Goal: Task Accomplishment & Management: Manage account settings

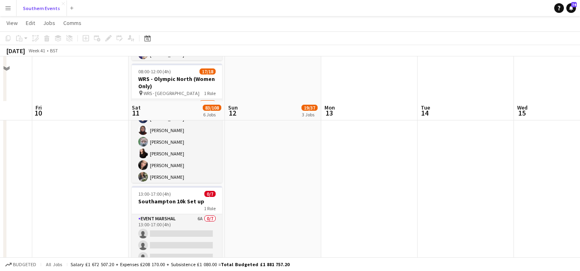
scroll to position [484, 0]
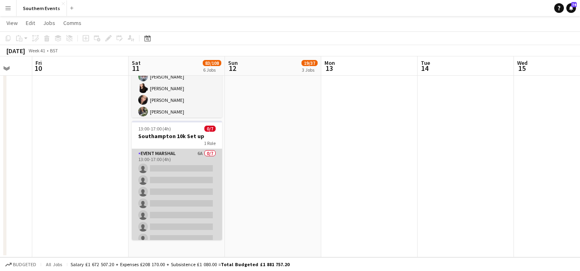
click at [201, 194] on app-card-role "Event Marshal 6A 0/7 13:00-17:00 (4h) single-neutral-actions single-neutral-act…" at bounding box center [177, 198] width 90 height 98
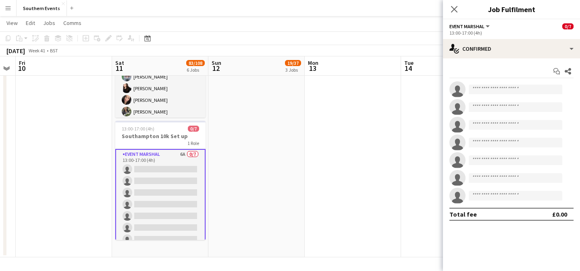
scroll to position [0, 278]
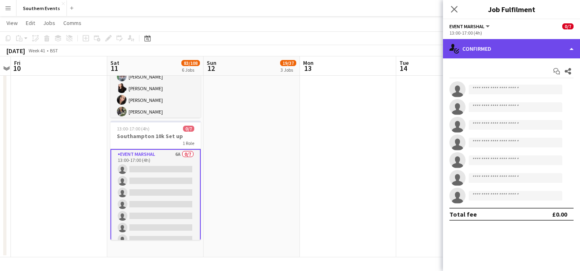
click at [548, 50] on div "single-neutral-actions-check-2 Confirmed" at bounding box center [511, 48] width 137 height 19
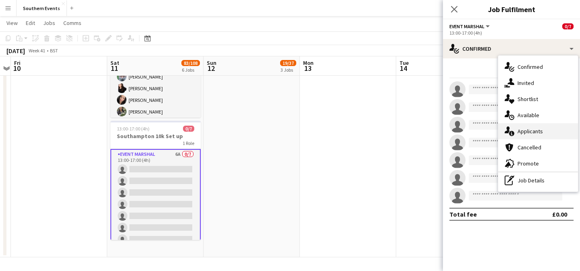
click at [540, 131] on span "Applicants" at bounding box center [530, 131] width 25 height 7
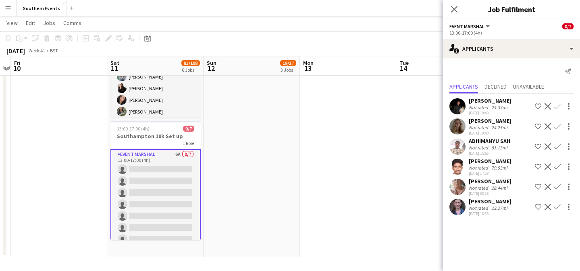
click at [506, 107] on div "24.33mi" at bounding box center [499, 107] width 19 height 6
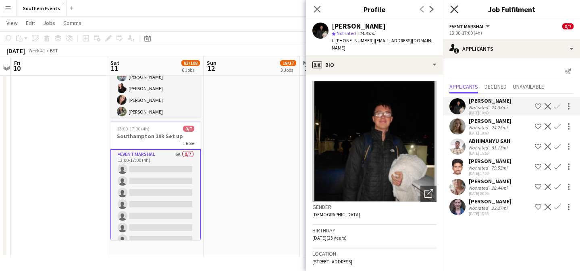
click at [457, 10] on icon "Close pop-in" at bounding box center [455, 9] width 8 height 8
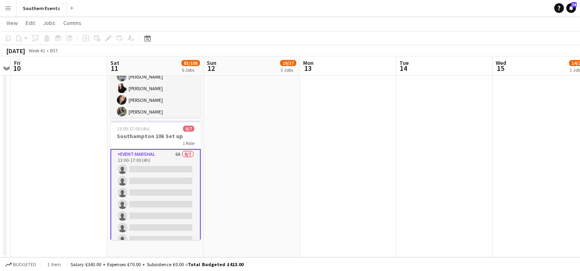
click at [177, 155] on app-card-role "Event Marshal 6A 0/7 13:00-17:00 (4h) single-neutral-actions single-neutral-act…" at bounding box center [156, 198] width 90 height 99
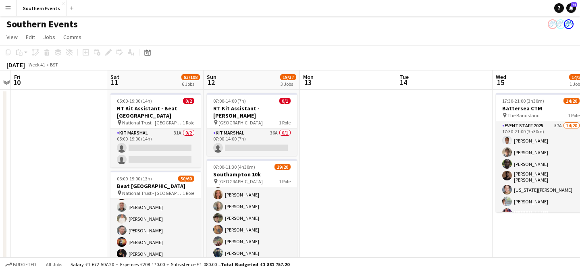
scroll to position [0, 0]
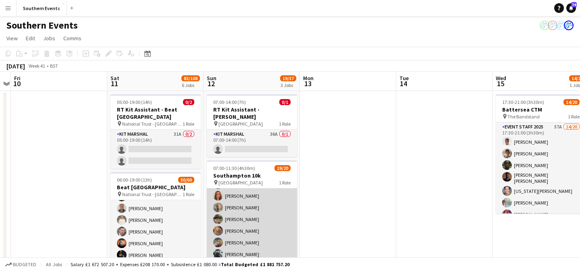
click at [270, 192] on app-card-role "Event Staff 2025 18A 19/20 07:00-11:30 (4h30m) [PERSON_NAME] la [PERSON_NAME] […" at bounding box center [252, 183] width 90 height 252
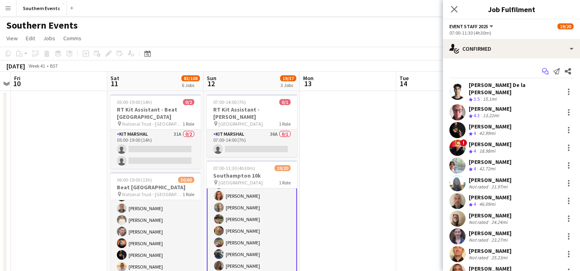
click at [547, 71] on icon "Start chat" at bounding box center [546, 71] width 6 height 6
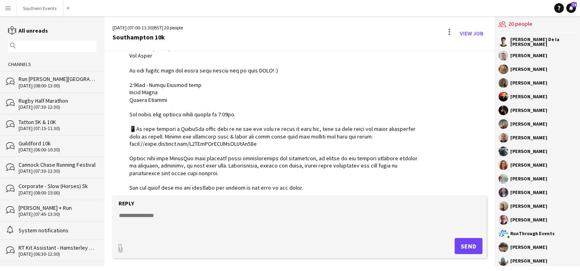
scroll to position [193, 0]
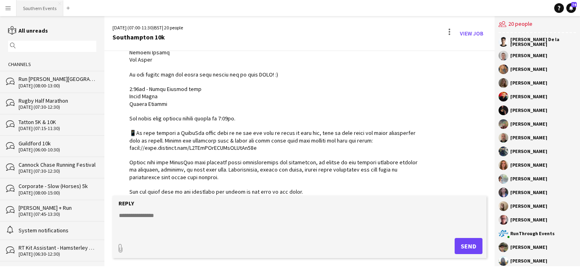
click at [44, 10] on button "Southern Events Close" at bounding box center [40, 8] width 47 height 16
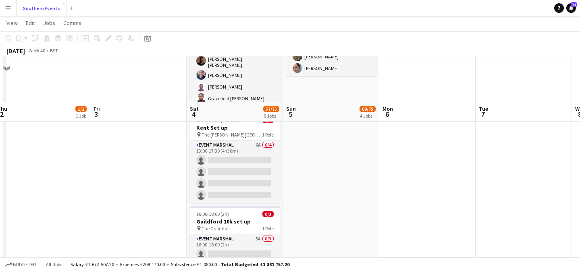
scroll to position [461, 0]
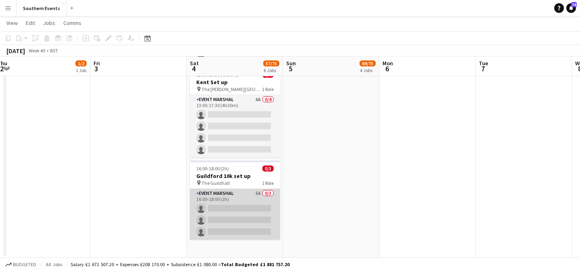
click at [236, 212] on app-card-role "Event Marshal 5A 0/3 16:00-18:00 (2h) single-neutral-actions single-neutral-act…" at bounding box center [235, 214] width 90 height 51
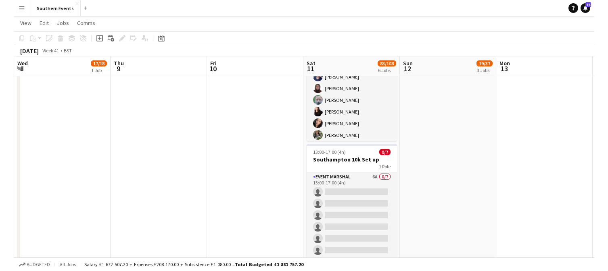
scroll to position [484, 0]
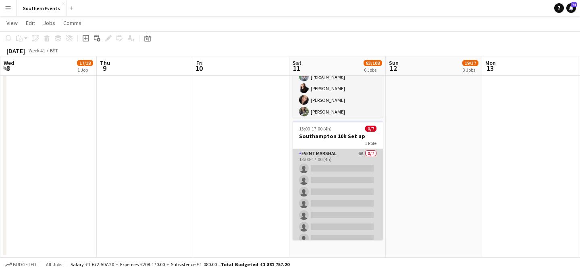
click at [341, 183] on app-card-role "Event Marshal 6A 0/7 13:00-17:00 (4h) single-neutral-actions single-neutral-act…" at bounding box center [338, 198] width 90 height 98
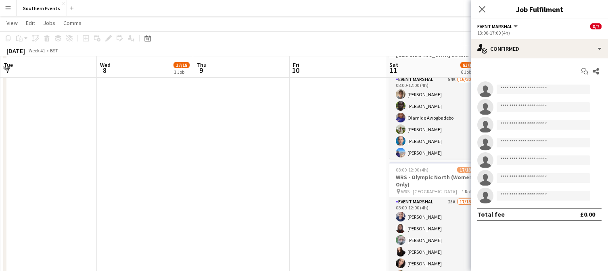
scroll to position [329, 0]
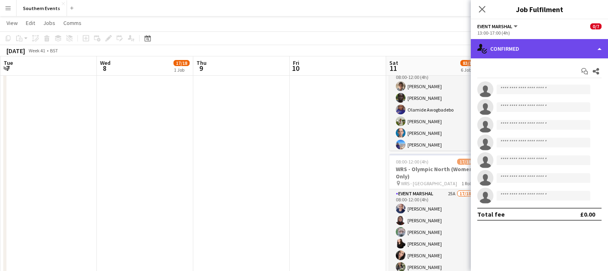
click at [580, 42] on div "single-neutral-actions-check-2 Confirmed" at bounding box center [539, 48] width 137 height 19
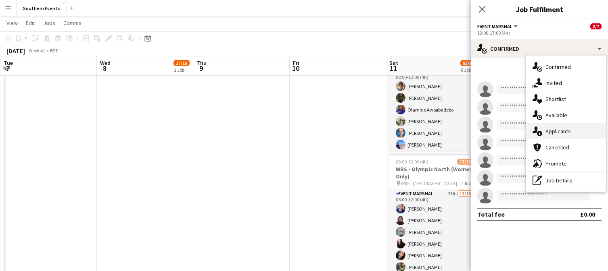
click at [576, 131] on div "single-neutral-actions-information Applicants" at bounding box center [566, 131] width 80 height 16
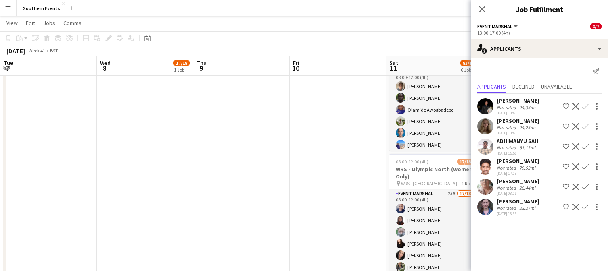
click at [540, 107] on div "[PERSON_NAME] Not rated 24.33mi [DATE] 10:40 Shortlist crew Decline Confirm" at bounding box center [539, 106] width 137 height 19
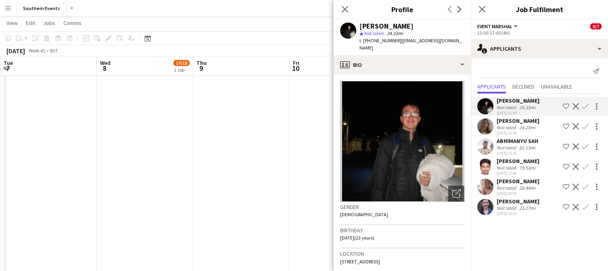
click at [580, 107] on app-icon "Confirm" at bounding box center [585, 106] width 6 height 6
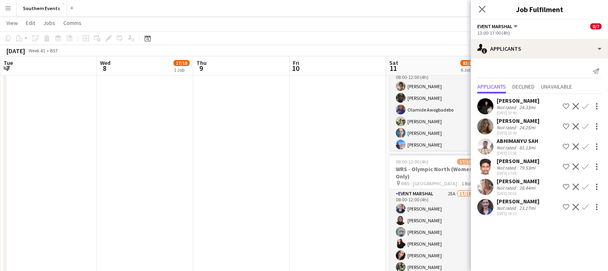
click at [580, 107] on app-icon "Confirm" at bounding box center [585, 106] width 6 height 6
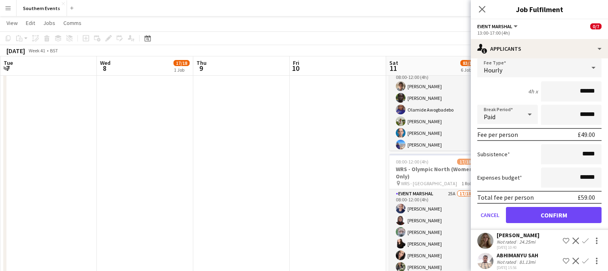
scroll to position [71, 0]
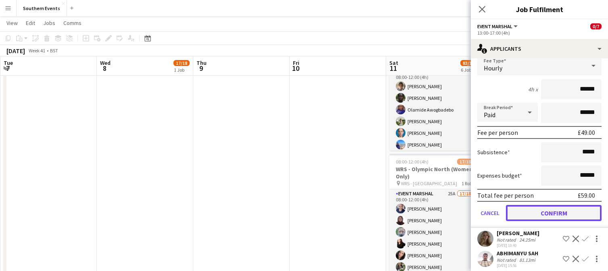
click at [546, 216] on button "Confirm" at bounding box center [554, 213] width 96 height 16
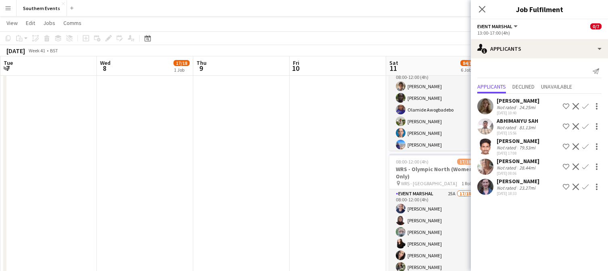
scroll to position [0, 0]
click at [580, 109] on app-icon "Confirm" at bounding box center [585, 106] width 6 height 6
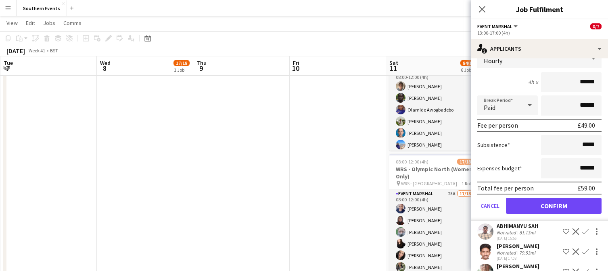
scroll to position [77, 0]
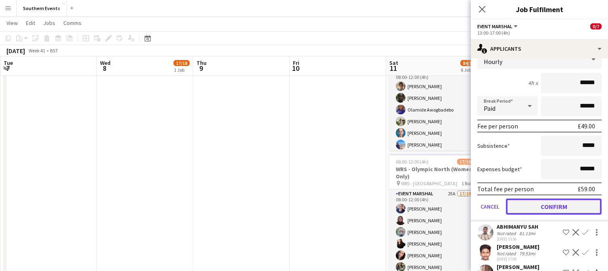
click at [562, 212] on button "Confirm" at bounding box center [554, 207] width 96 height 16
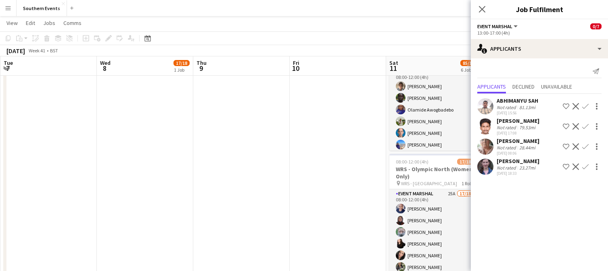
scroll to position [0, 0]
click at [545, 110] on div "ABHIMANYU SAH Not rated 81.13mi [DATE] 15:56 Shortlist crew Decline Confirm" at bounding box center [539, 106] width 137 height 19
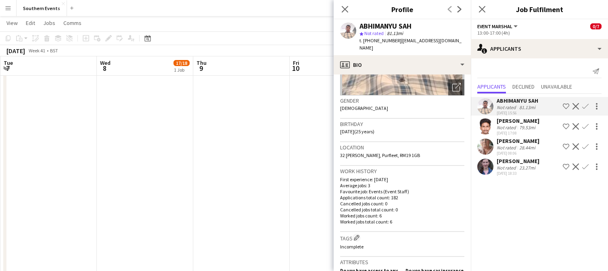
scroll to position [106, 0]
drag, startPoint x: 406, startPoint y: 148, endPoint x: 385, endPoint y: 148, distance: 21.4
click at [385, 148] on div "Location [GEOGRAPHIC_DATA], [GEOGRAPHIC_DATA], RM19 1GB" at bounding box center [402, 154] width 124 height 23
copy span "RM19 1GB"
click at [535, 128] on div "79.53mi" at bounding box center [527, 128] width 19 height 6
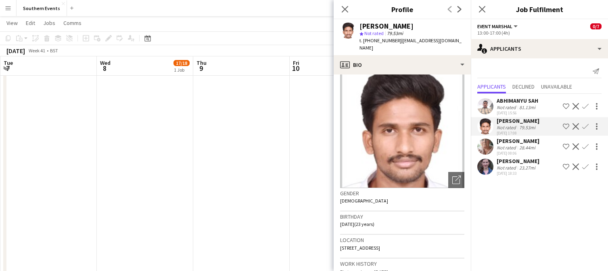
scroll to position [16, 0]
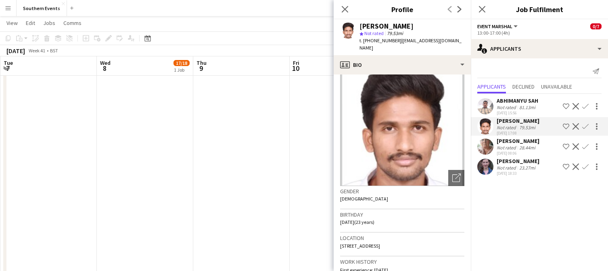
click at [576, 107] on app-icon "Decline" at bounding box center [575, 106] width 6 height 6
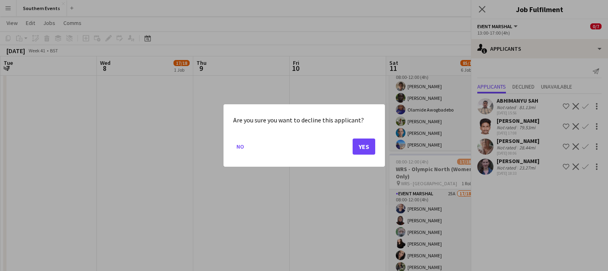
scroll to position [0, 0]
click at [369, 150] on button "Yes" at bounding box center [364, 147] width 23 height 16
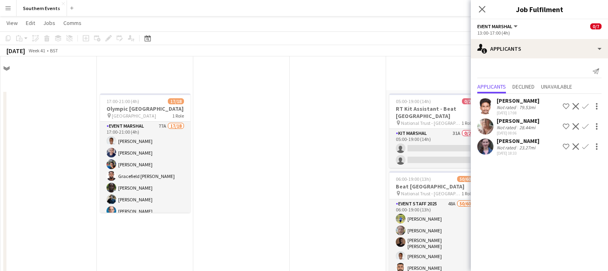
scroll to position [329, 0]
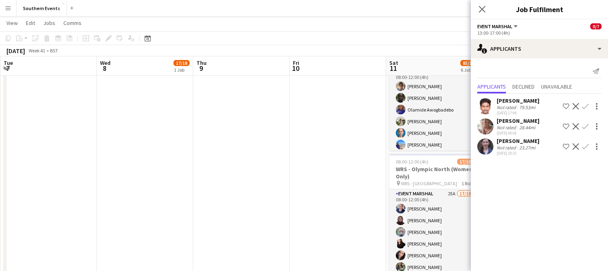
click at [576, 105] on app-icon "Decline" at bounding box center [575, 106] width 6 height 6
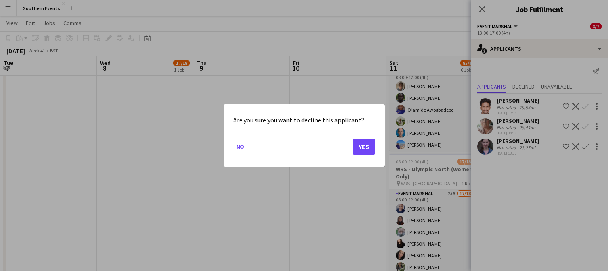
scroll to position [0, 0]
click at [361, 151] on button "Yes" at bounding box center [364, 147] width 23 height 16
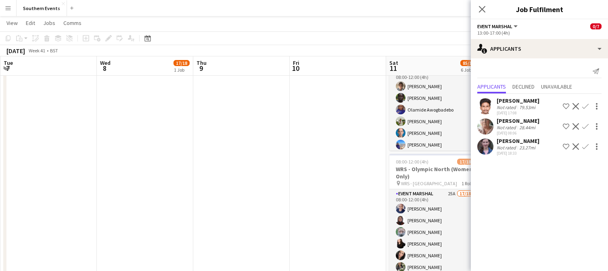
scroll to position [329, 0]
click at [524, 105] on div "28.44mi" at bounding box center [527, 107] width 19 height 6
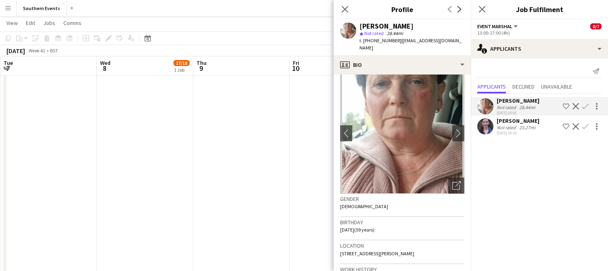
scroll to position [0, 0]
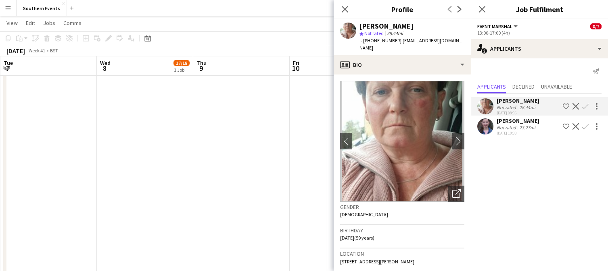
click at [580, 109] on app-icon "Confirm" at bounding box center [585, 106] width 6 height 6
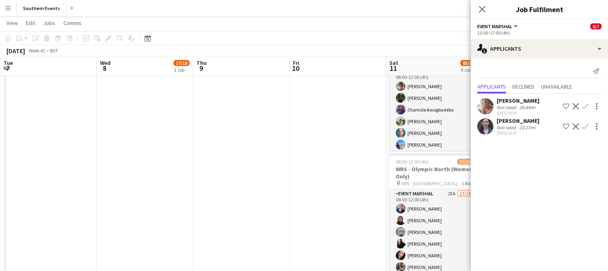
click at [580, 109] on app-icon "Confirm" at bounding box center [585, 106] width 6 height 6
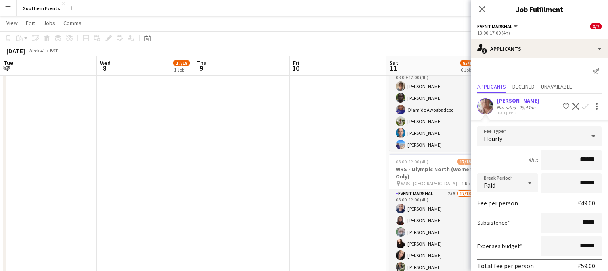
scroll to position [56, 0]
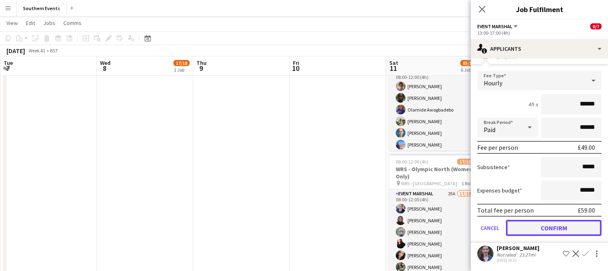
click at [549, 226] on button "Confirm" at bounding box center [554, 228] width 96 height 16
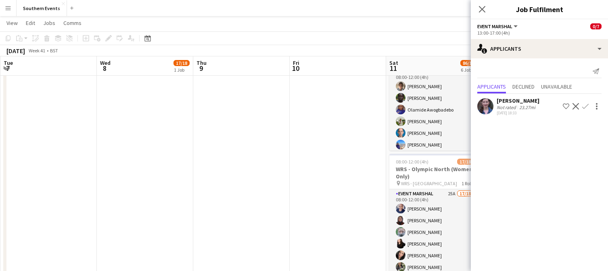
scroll to position [0, 0]
click at [580, 106] on app-icon "Confirm" at bounding box center [585, 106] width 6 height 6
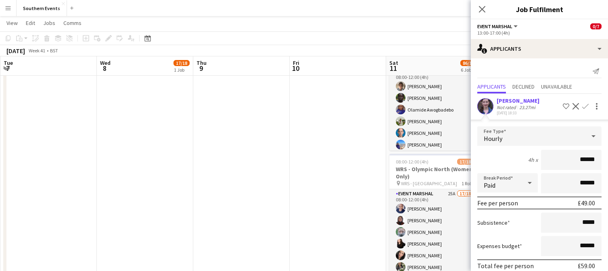
scroll to position [35, 0]
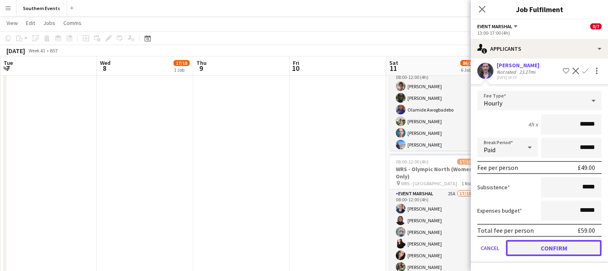
click at [555, 249] on button "Confirm" at bounding box center [554, 248] width 96 height 16
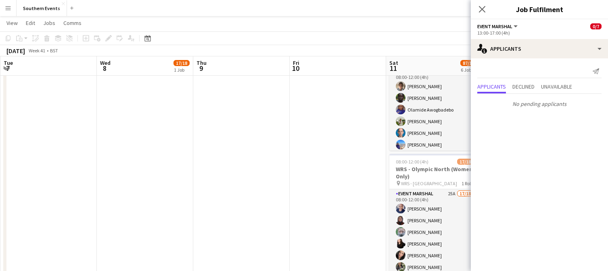
scroll to position [0, 0]
click at [482, 12] on icon "Close pop-in" at bounding box center [482, 9] width 8 height 8
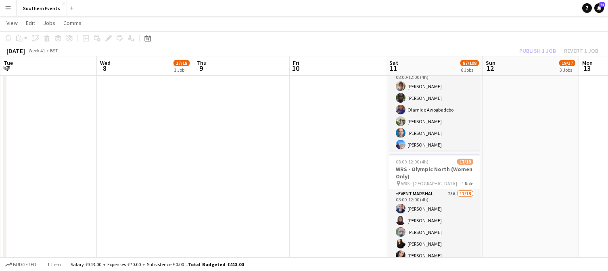
click at [554, 48] on div "Publish 1 job Revert 1 job" at bounding box center [558, 51] width 98 height 10
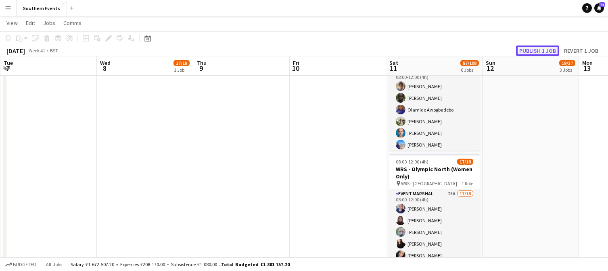
click at [547, 49] on button "Publish 1 job" at bounding box center [537, 51] width 43 height 10
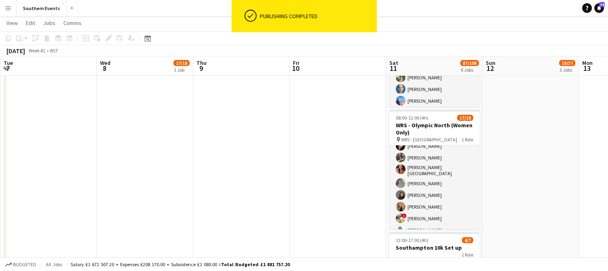
scroll to position [79, 0]
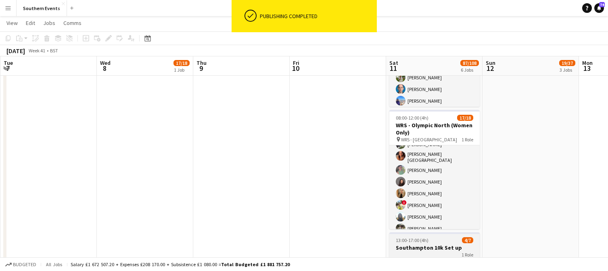
click at [437, 252] on div "1 Role" at bounding box center [434, 255] width 90 height 6
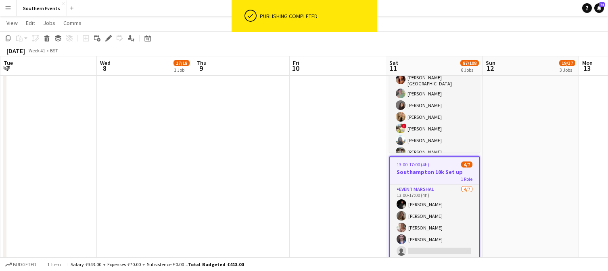
scroll to position [8, 0]
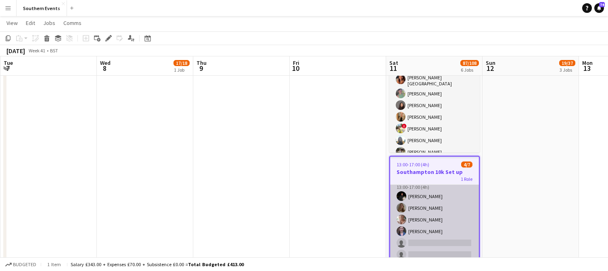
click at [454, 205] on app-card-role "Event Marshal [DATE] 13:00-17:00 (4h) [PERSON_NAME] [PERSON_NAME] [PERSON_NAME]…" at bounding box center [434, 226] width 89 height 98
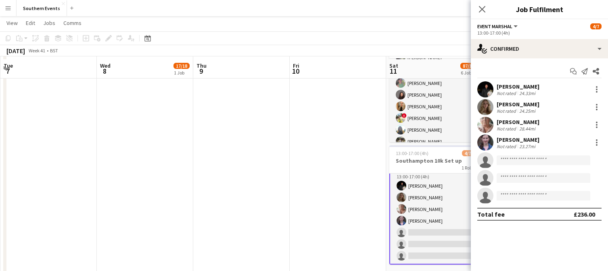
scroll to position [463, 0]
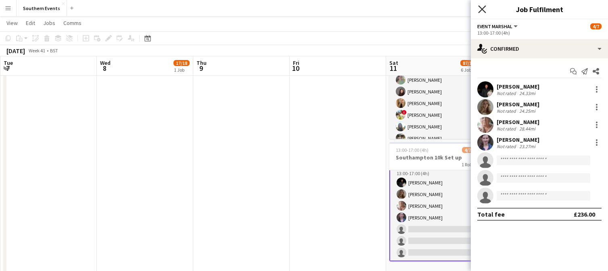
click at [482, 11] on icon "Close pop-in" at bounding box center [482, 9] width 8 height 8
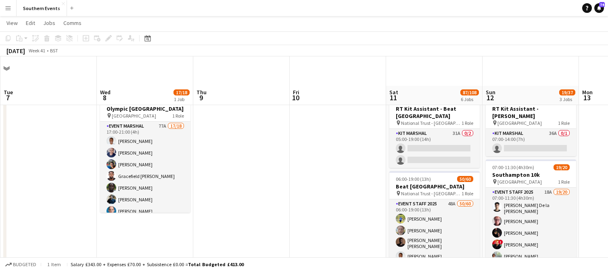
scroll to position [30, 0]
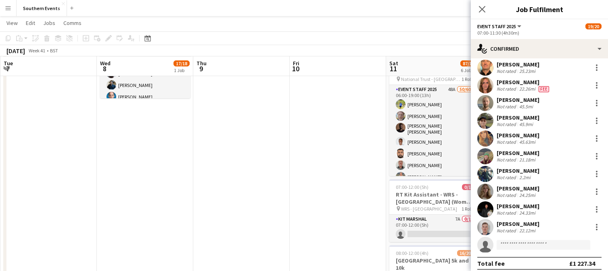
scroll to position [0, 0]
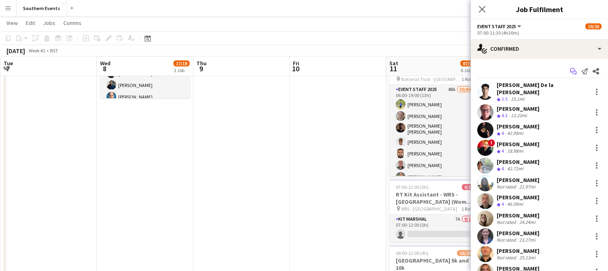
click at [574, 71] on icon at bounding box center [574, 73] width 4 height 4
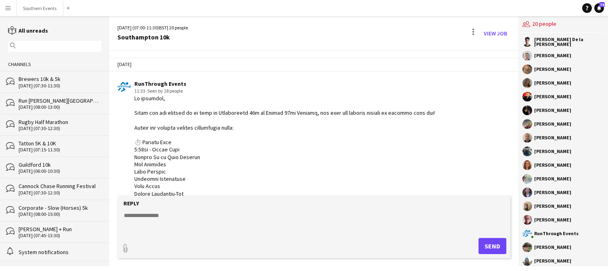
scroll to position [405, 0]
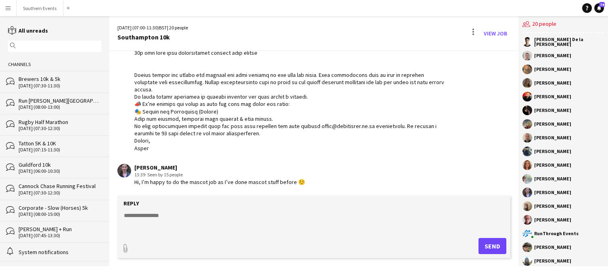
click at [162, 219] on textarea at bounding box center [315, 222] width 384 height 21
click at [503, 33] on link "View Job" at bounding box center [495, 33] width 30 height 13
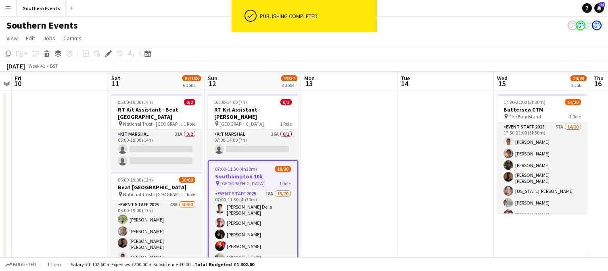
click at [530, 67] on div "[DATE] Week 41 • BST" at bounding box center [304, 66] width 608 height 11
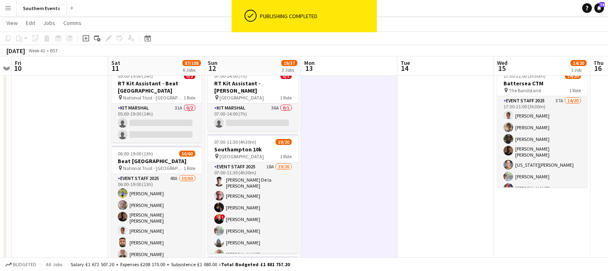
scroll to position [35, 0]
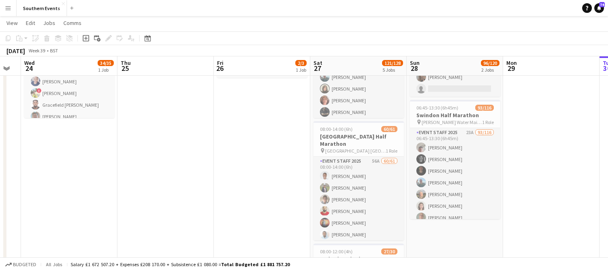
scroll to position [89, 0]
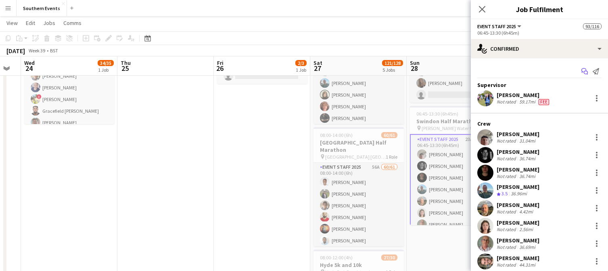
click at [580, 71] on icon "Start chat" at bounding box center [584, 71] width 6 height 6
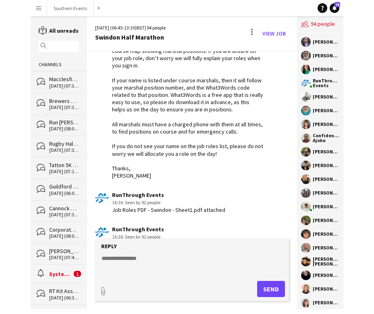
scroll to position [4854, 0]
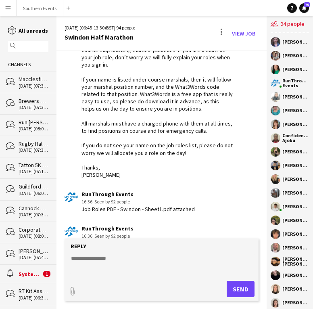
click at [169, 243] on link "file-spreadsheet Job Roles PDF - Swindon - Sheet1.pdf" at bounding box center [135, 247] width 101 height 9
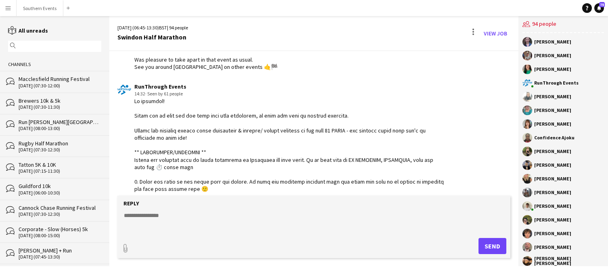
scroll to position [7671, 0]
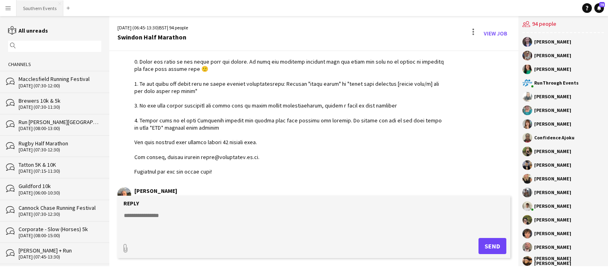
click at [45, 6] on button "Southern Events Close" at bounding box center [40, 8] width 47 height 16
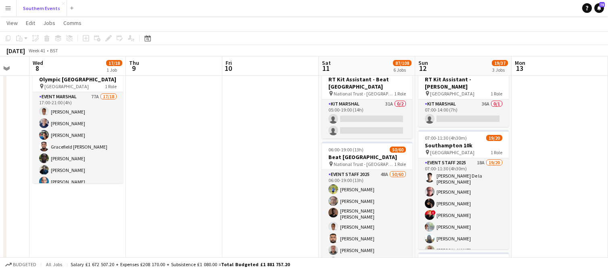
scroll to position [30, 0]
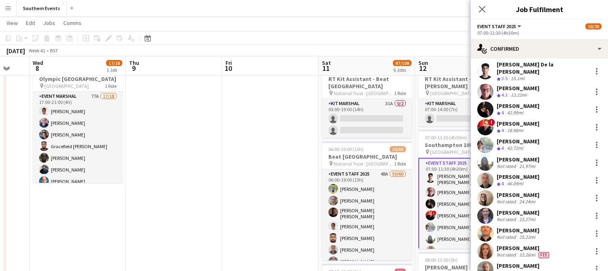
scroll to position [0, 0]
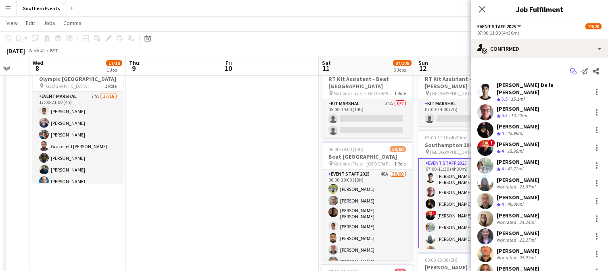
click at [572, 72] on icon at bounding box center [574, 73] width 4 height 4
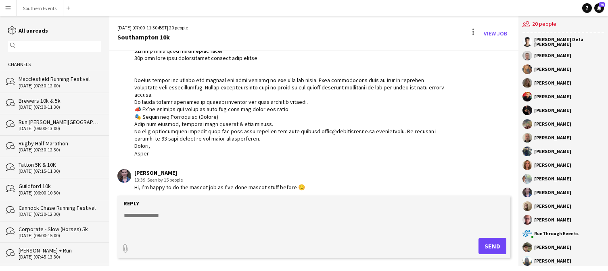
scroll to position [405, 0]
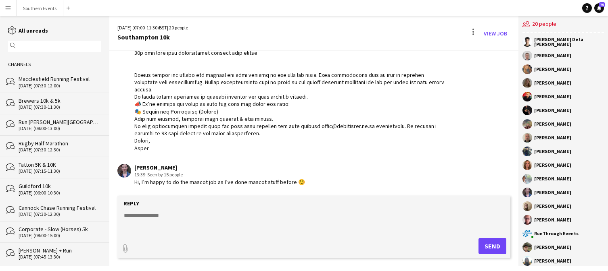
click at [156, 218] on textarea at bounding box center [315, 222] width 384 height 21
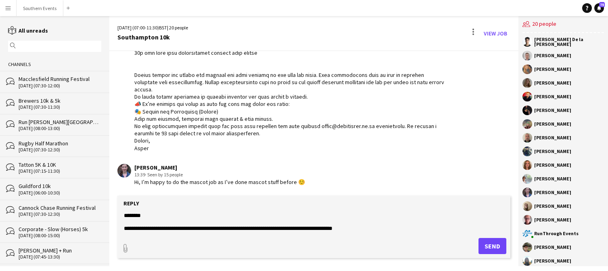
type textarea "**********"
click at [491, 246] on button "Send" at bounding box center [492, 246] width 28 height 16
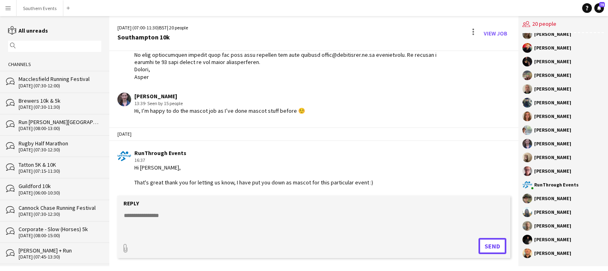
scroll to position [0, 0]
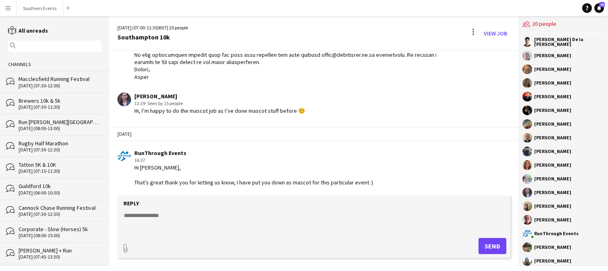
click at [171, 221] on textarea at bounding box center [315, 222] width 384 height 21
drag, startPoint x: 190, startPoint y: 215, endPoint x: 158, endPoint y: 215, distance: 32.3
click at [159, 216] on textarea "**********" at bounding box center [315, 222] width 384 height 21
click at [265, 212] on textarea "**********" at bounding box center [315, 222] width 384 height 21
click at [251, 218] on textarea "**********" at bounding box center [315, 222] width 384 height 21
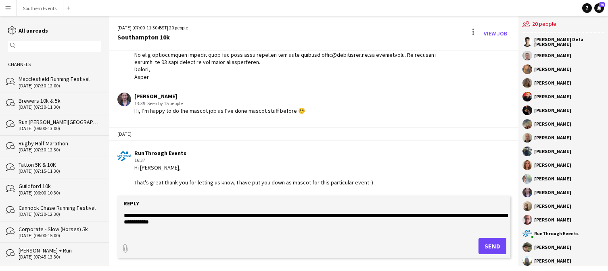
scroll to position [6, 0]
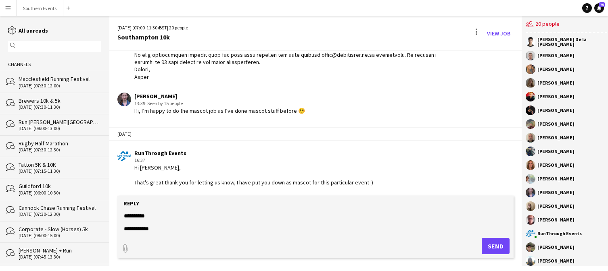
type textarea "**********"
click at [496, 244] on button "Send" at bounding box center [496, 246] width 28 height 16
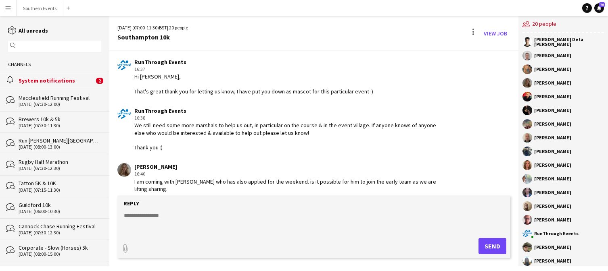
scroll to position [574, 0]
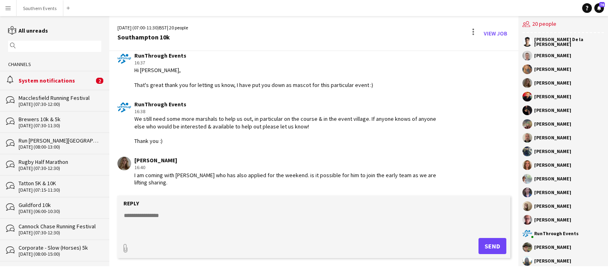
click at [184, 221] on textarea at bounding box center [315, 222] width 384 height 21
type textarea "**********"
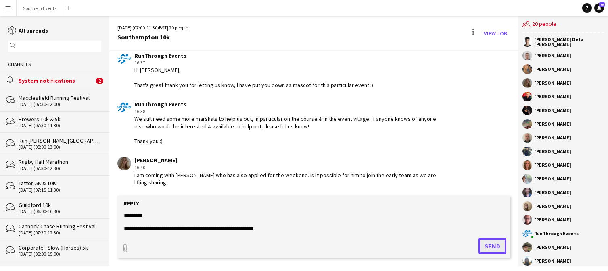
click at [492, 246] on button "Send" at bounding box center [492, 246] width 28 height 16
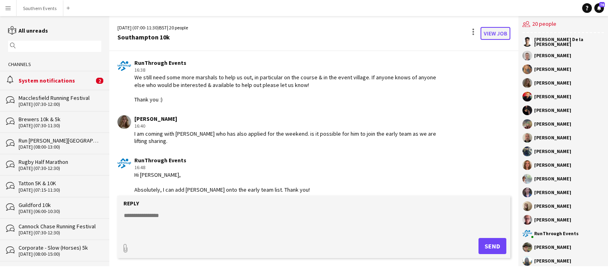
click at [494, 37] on link "View Job" at bounding box center [495, 33] width 30 height 13
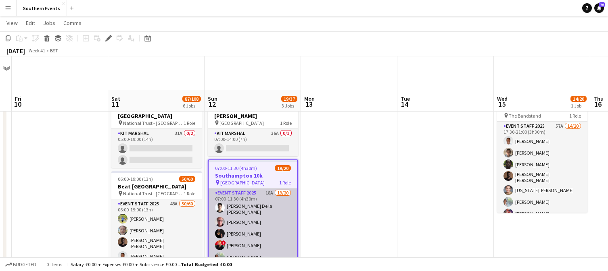
scroll to position [36, 0]
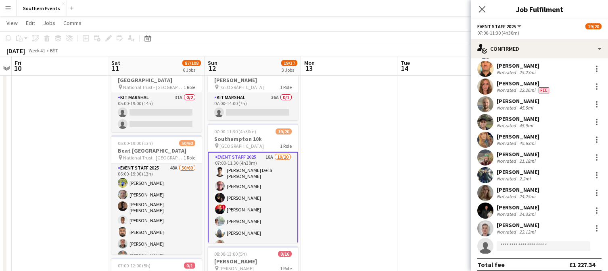
scroll to position [187, 0]
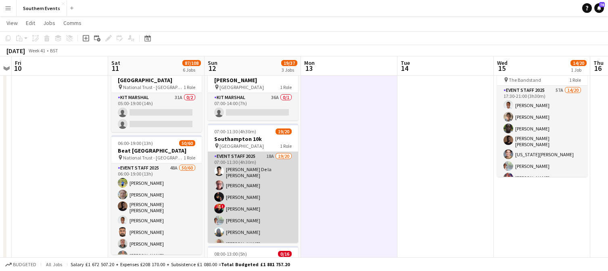
scroll to position [32, 0]
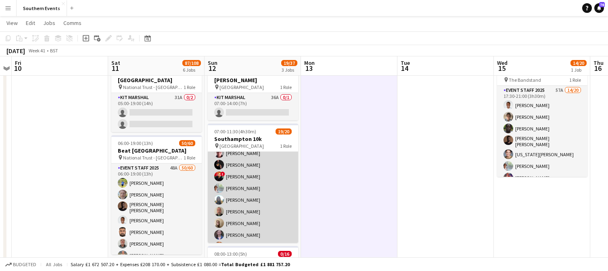
click at [274, 197] on app-card-role "Event Staff 2025 18A 19/20 07:00-11:30 (4h30m) [PERSON_NAME] la [PERSON_NAME] […" at bounding box center [253, 246] width 90 height 252
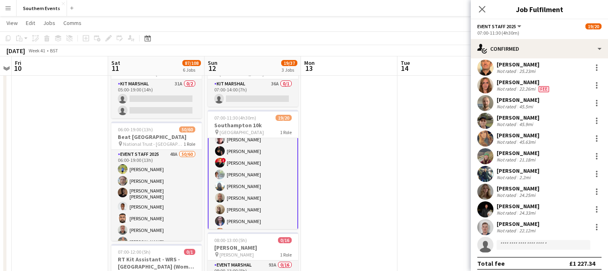
scroll to position [0, 0]
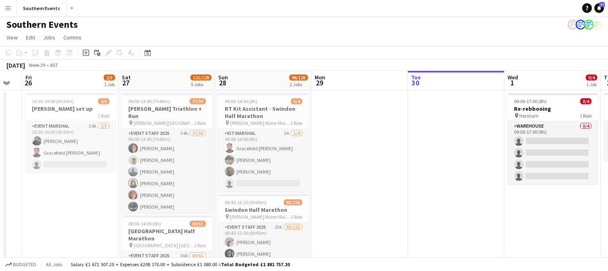
scroll to position [1, 0]
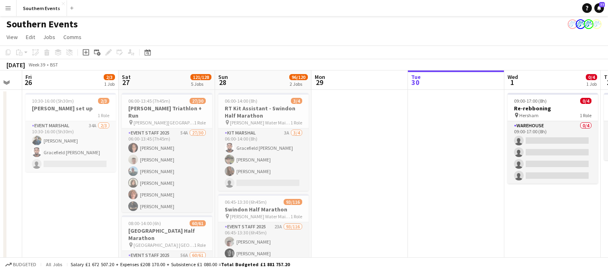
scroll to position [0, 170]
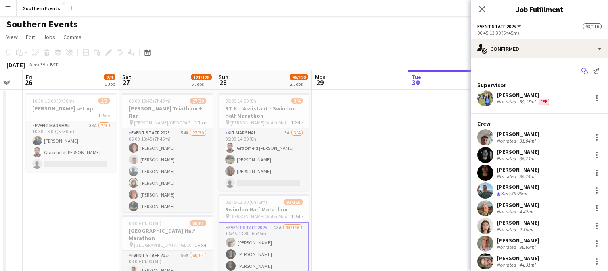
click at [580, 69] on icon "Start chat" at bounding box center [584, 71] width 6 height 6
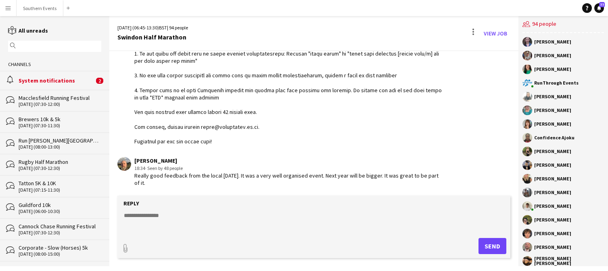
scroll to position [1274, 0]
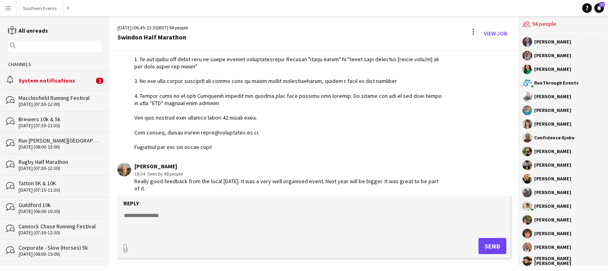
click at [71, 83] on div "System notifications" at bounding box center [56, 80] width 75 height 7
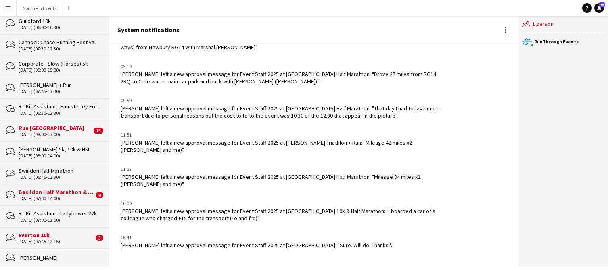
scroll to position [184, 0]
click at [65, 171] on div "Swindon Half Marathon" at bounding box center [60, 171] width 83 height 7
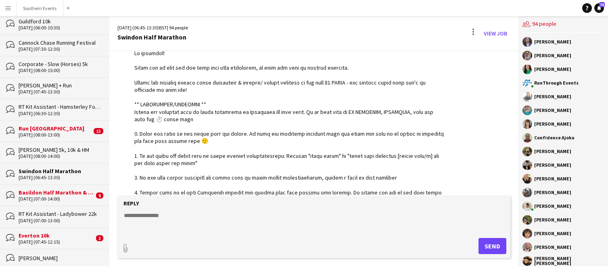
scroll to position [1129, 0]
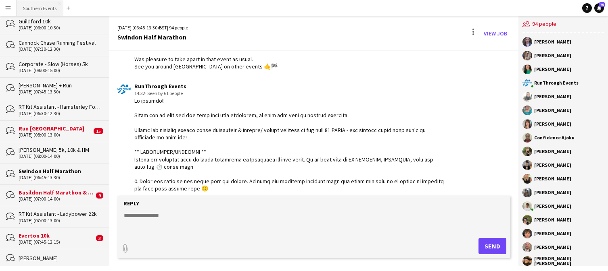
click at [33, 9] on button "Southern Events Close" at bounding box center [40, 8] width 47 height 16
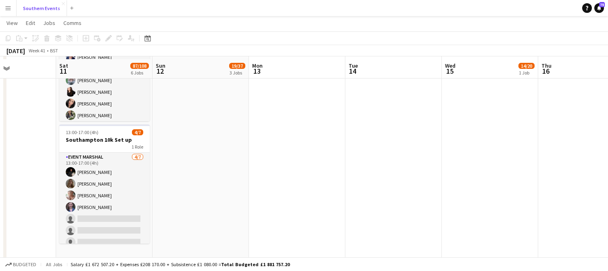
scroll to position [484, 0]
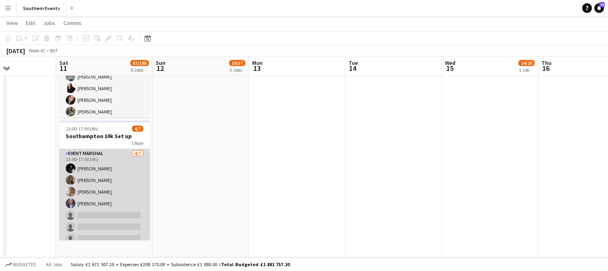
click at [133, 195] on app-card-role "Event Marshal [DATE] 13:00-17:00 (4h) [PERSON_NAME] [PERSON_NAME] [PERSON_NAME]…" at bounding box center [104, 198] width 90 height 98
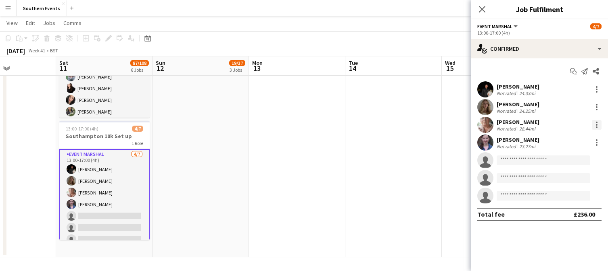
click at [580, 125] on div at bounding box center [597, 125] width 10 height 10
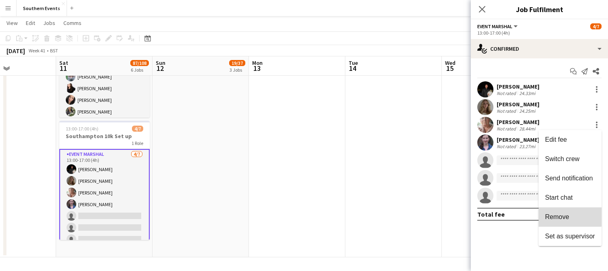
click at [558, 214] on span "Remove" at bounding box center [557, 217] width 24 height 7
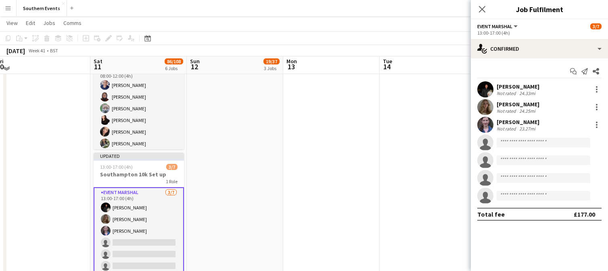
scroll to position [451, 0]
